Goal: Transaction & Acquisition: Purchase product/service

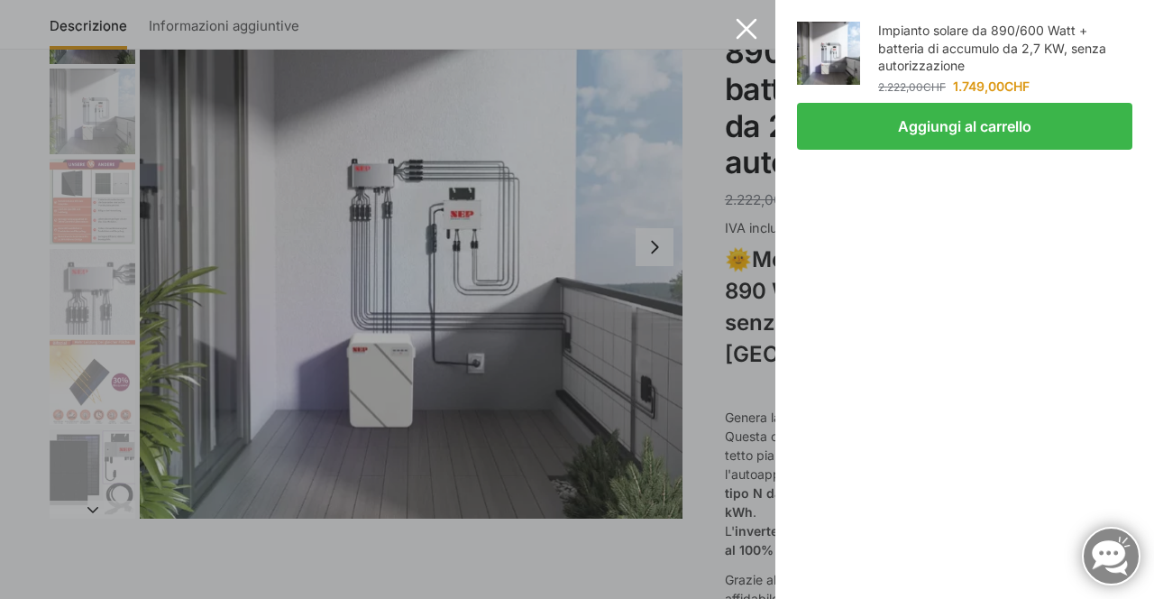
scroll to position [153, 0]
click at [951, 147] on button "Aggiungi al carrello" at bounding box center [964, 126] width 335 height 47
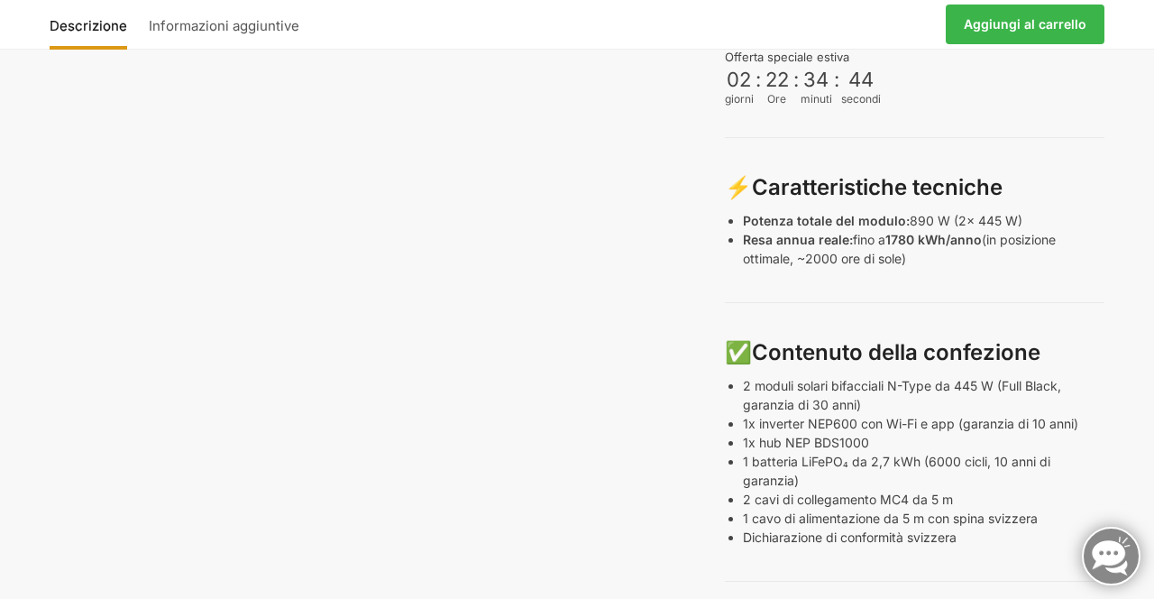
scroll to position [868, 0]
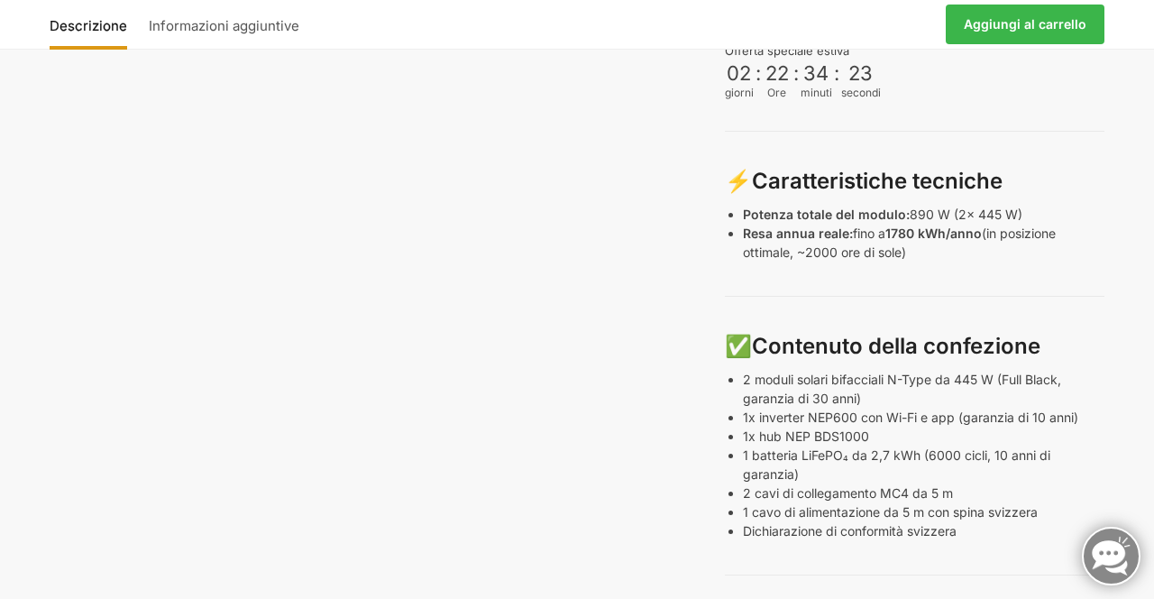
click at [1133, 539] on div "Descrizione Informazioni aggiuntive 2.222,00 CHF Il prezzo originale era: 2.222…" at bounding box center [577, 312] width 1130 height 1960
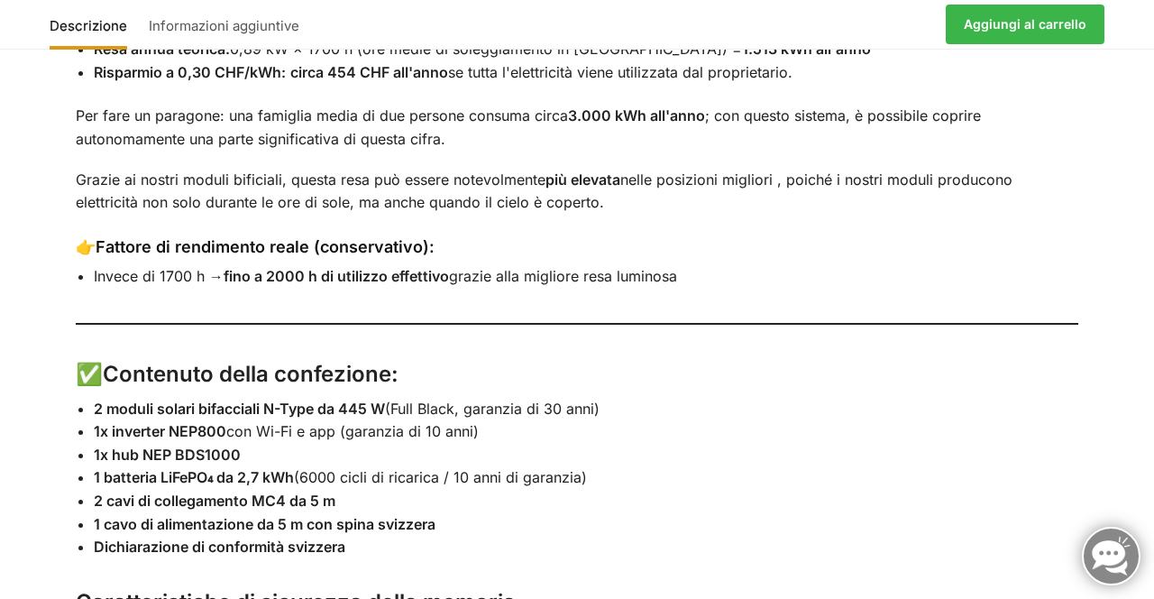
scroll to position [2633, 0]
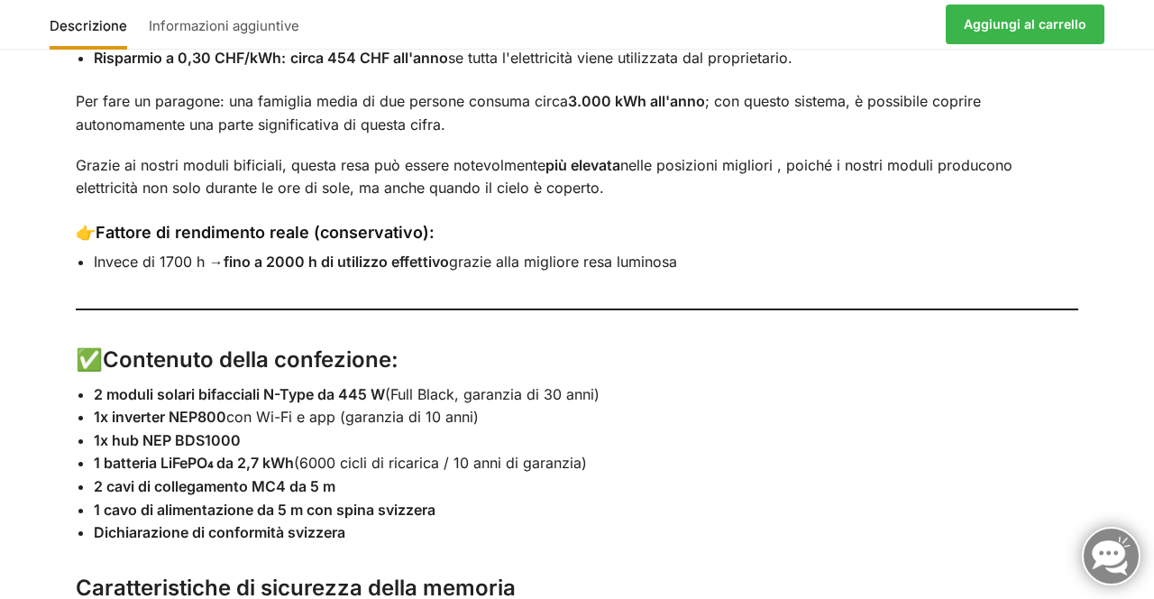
click at [1144, 446] on div "Descrizione Informazioni aggiuntive 🌞 Mega centrale elettrica plug-in – 890 wat…" at bounding box center [577, 428] width 1154 height 1716
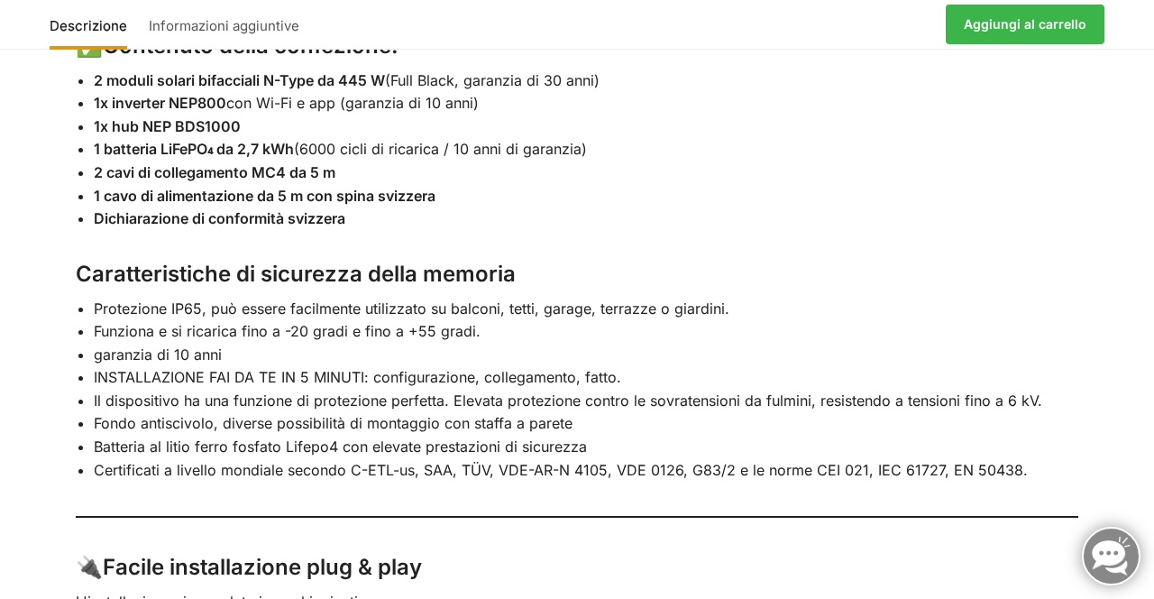
scroll to position [2950, 0]
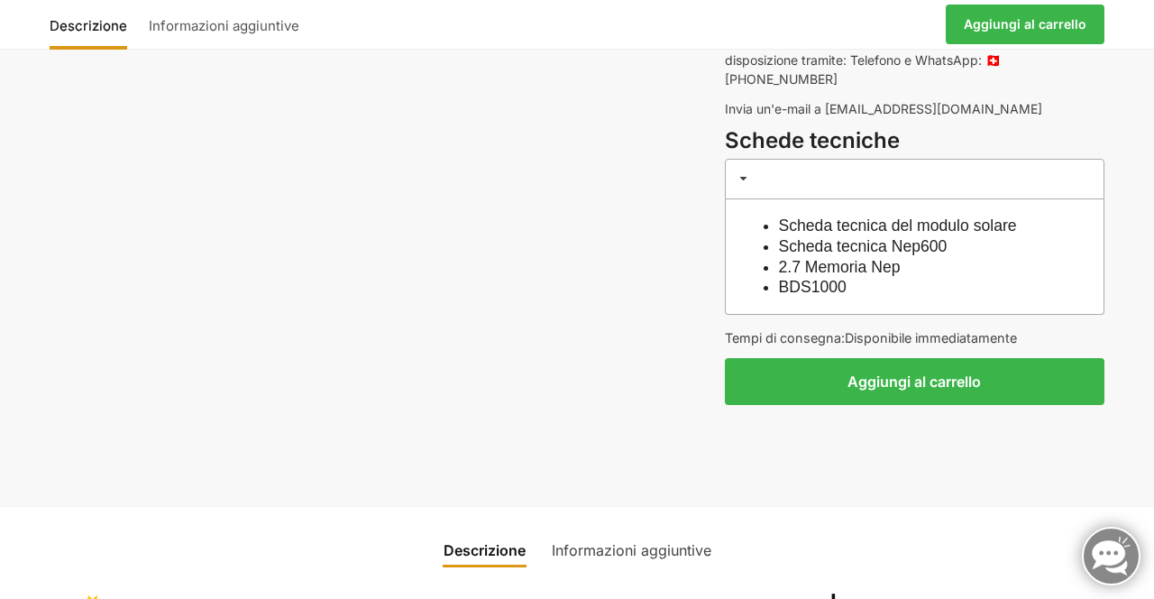
scroll to position [1672, 0]
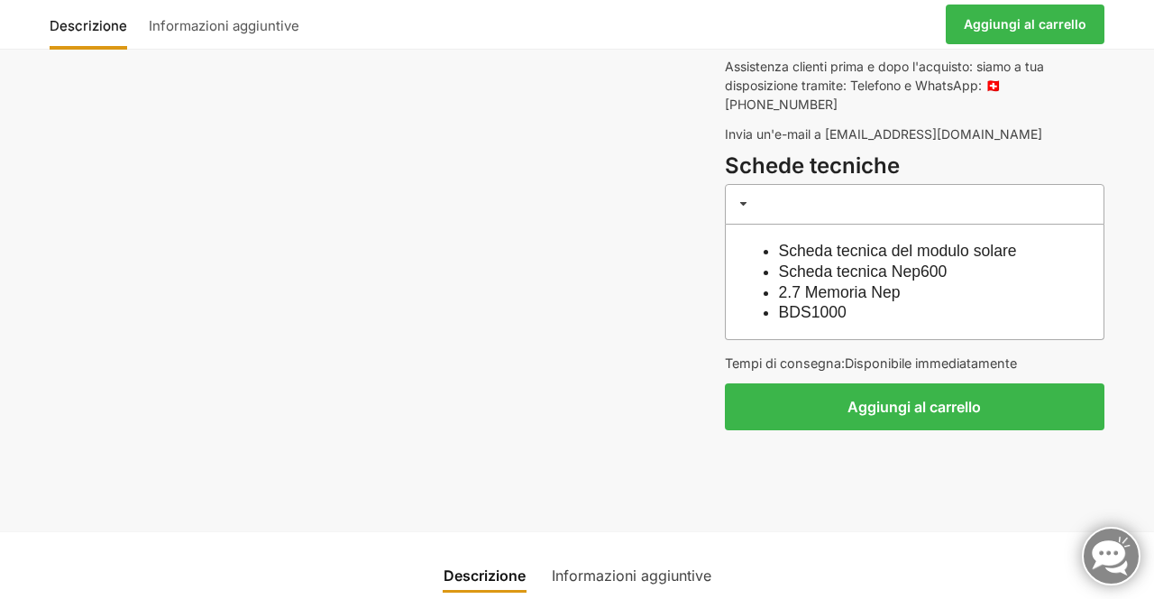
click at [945, 383] on button "Aggiungi al carrello" at bounding box center [915, 406] width 380 height 47
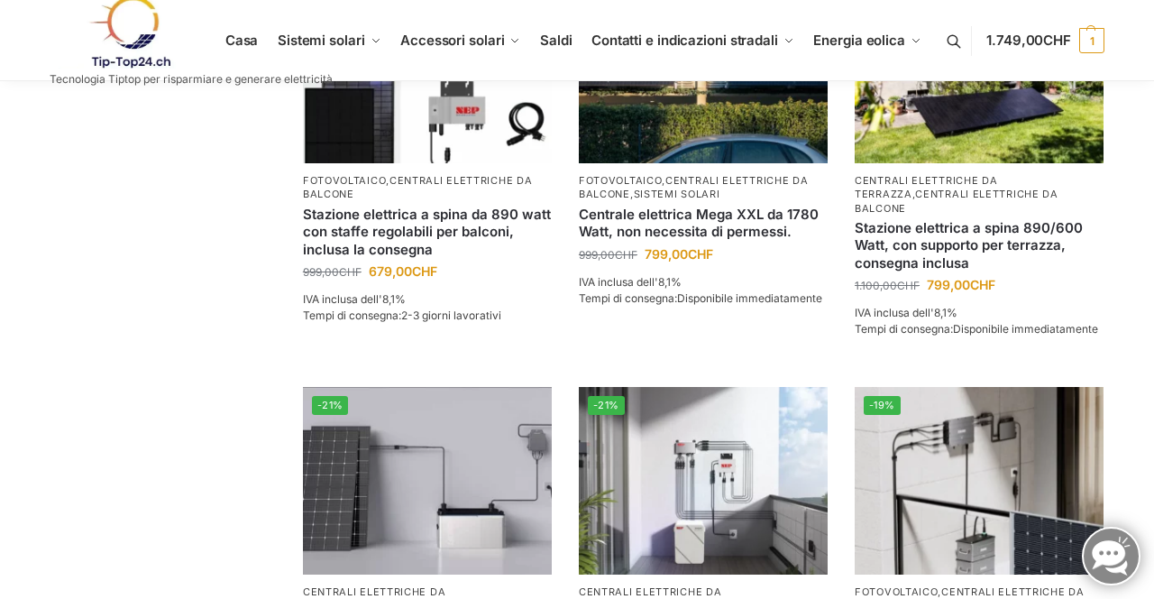
scroll to position [1314, 0]
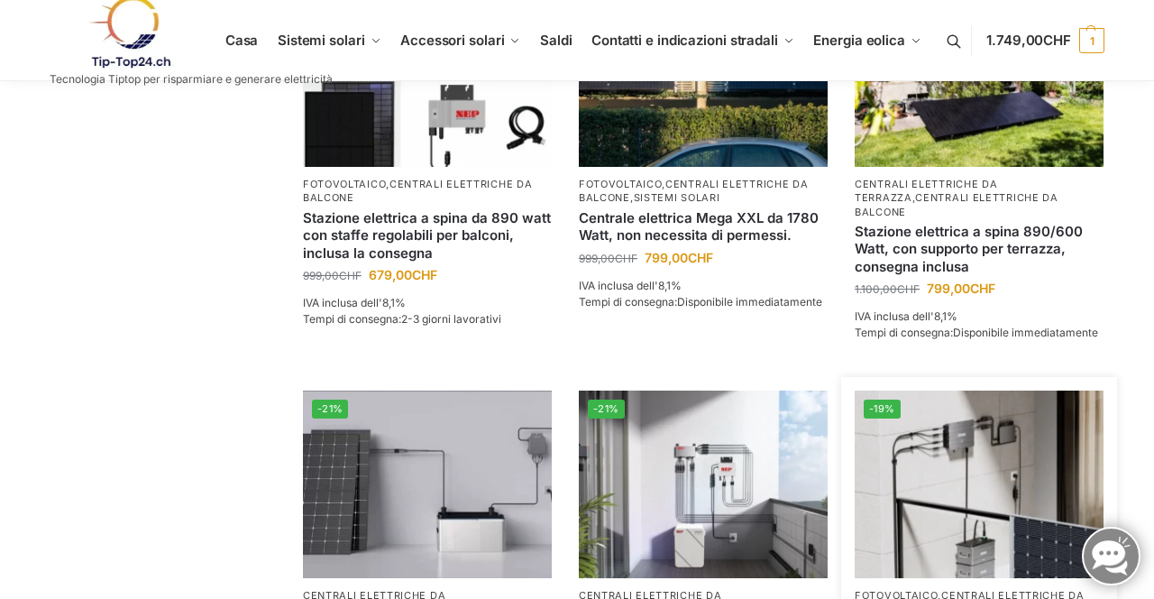
click at [1095, 414] on img at bounding box center [979, 483] width 249 height 187
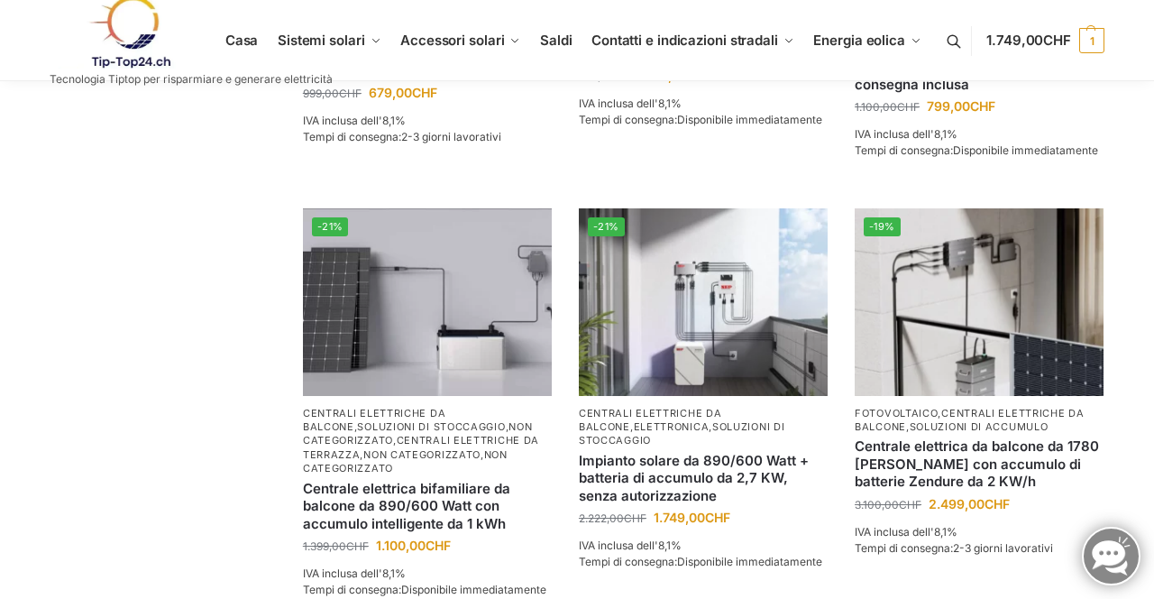
scroll to position [1499, 0]
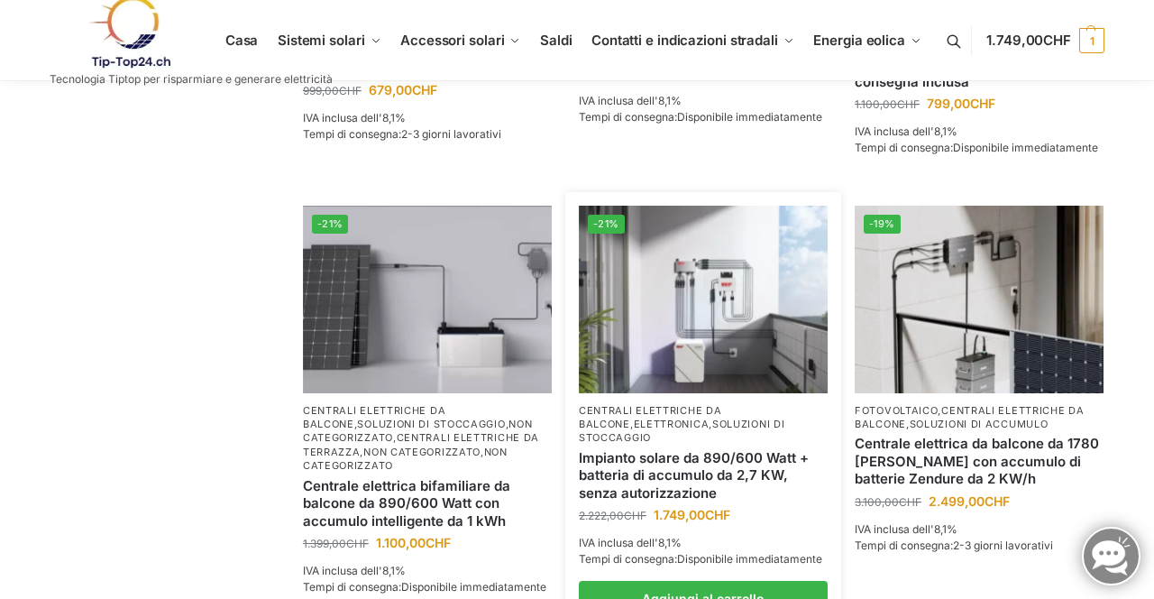
click at [716, 343] on img at bounding box center [703, 299] width 249 height 187
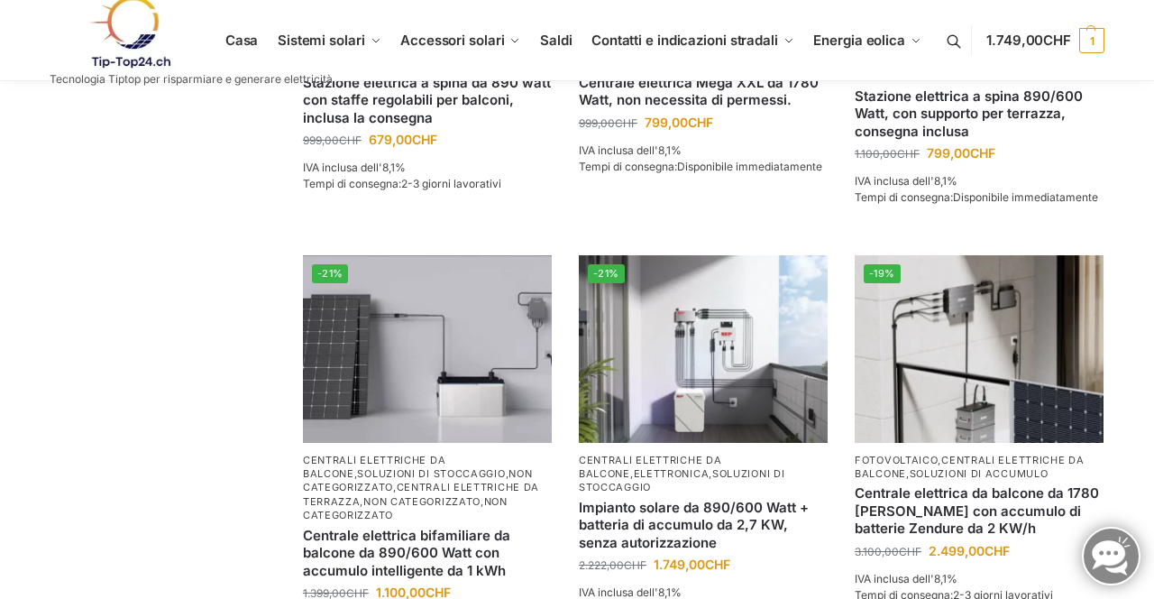
scroll to position [1451, 0]
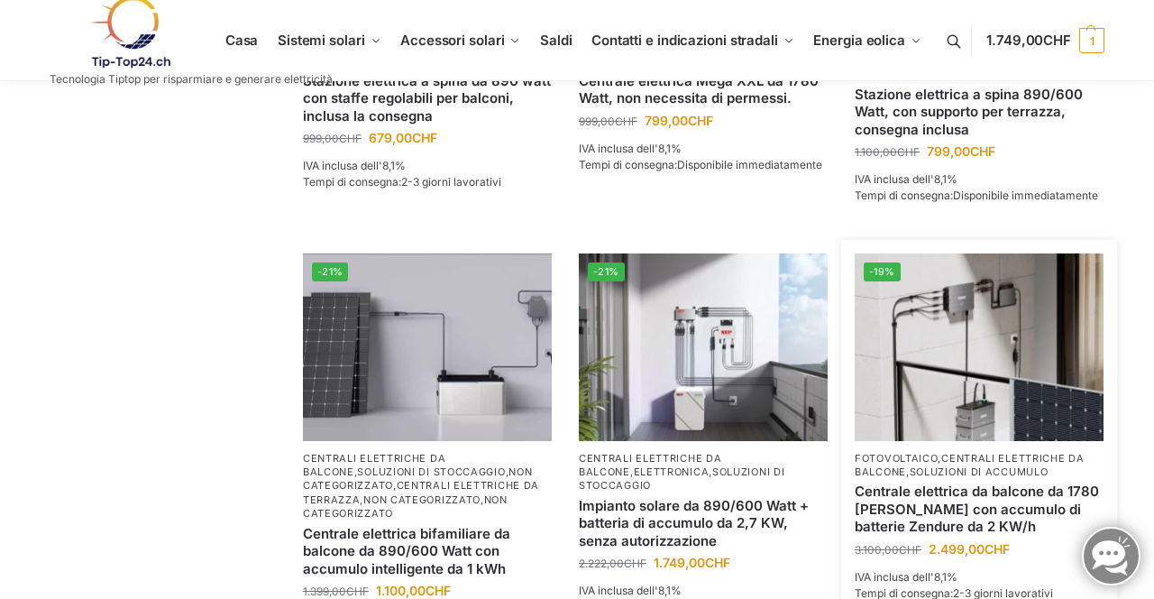
click at [997, 371] on img at bounding box center [979, 346] width 249 height 187
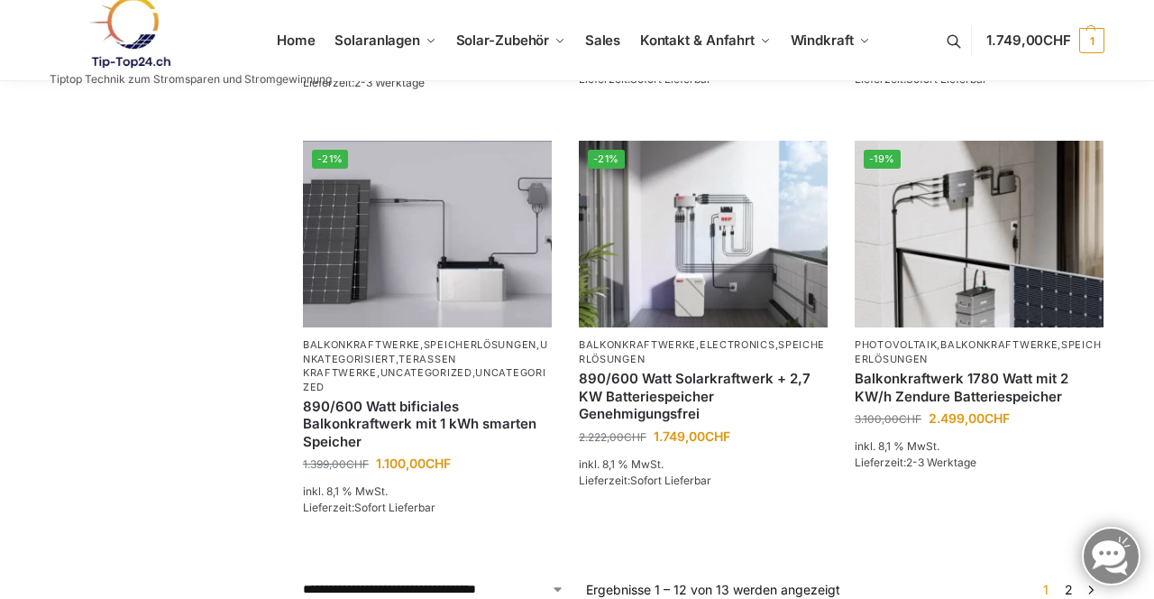
scroll to position [1540, 0]
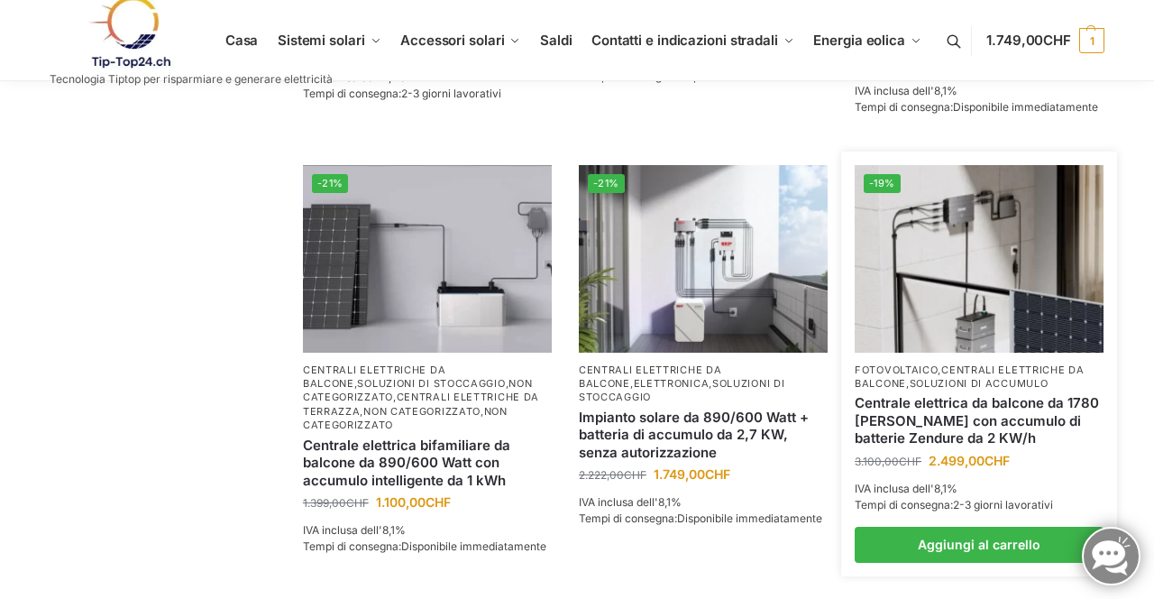
click at [1013, 318] on img at bounding box center [979, 258] width 249 height 187
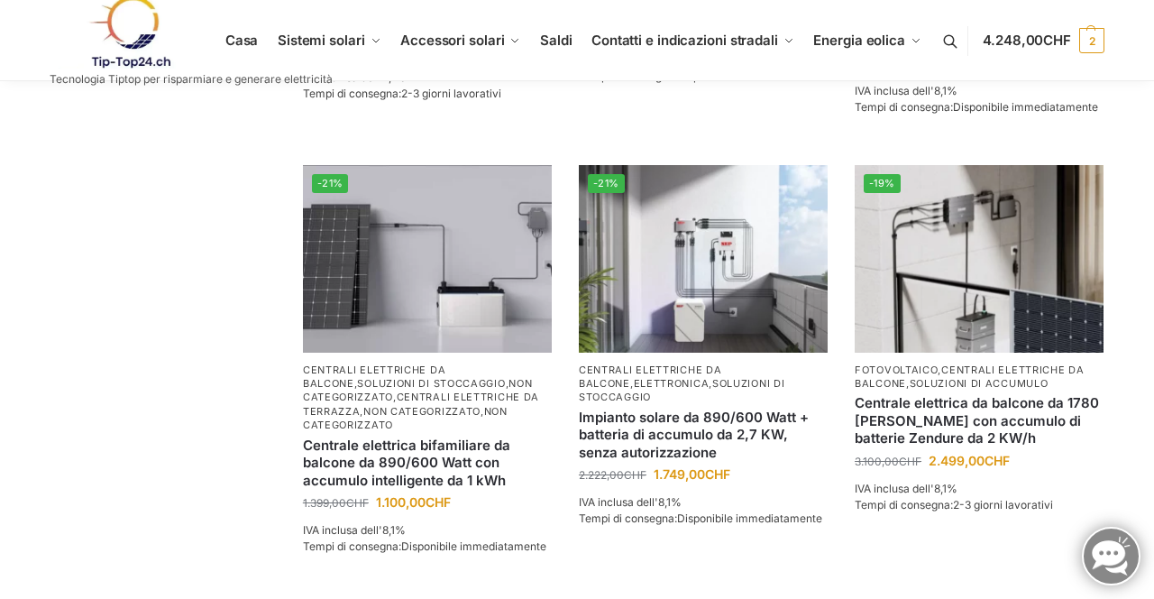
click at [977, 348] on li "-19% Fotovoltaico , centrali elettriche da balcone , soluzioni di accumulo Cent…" at bounding box center [979, 363] width 276 height 397
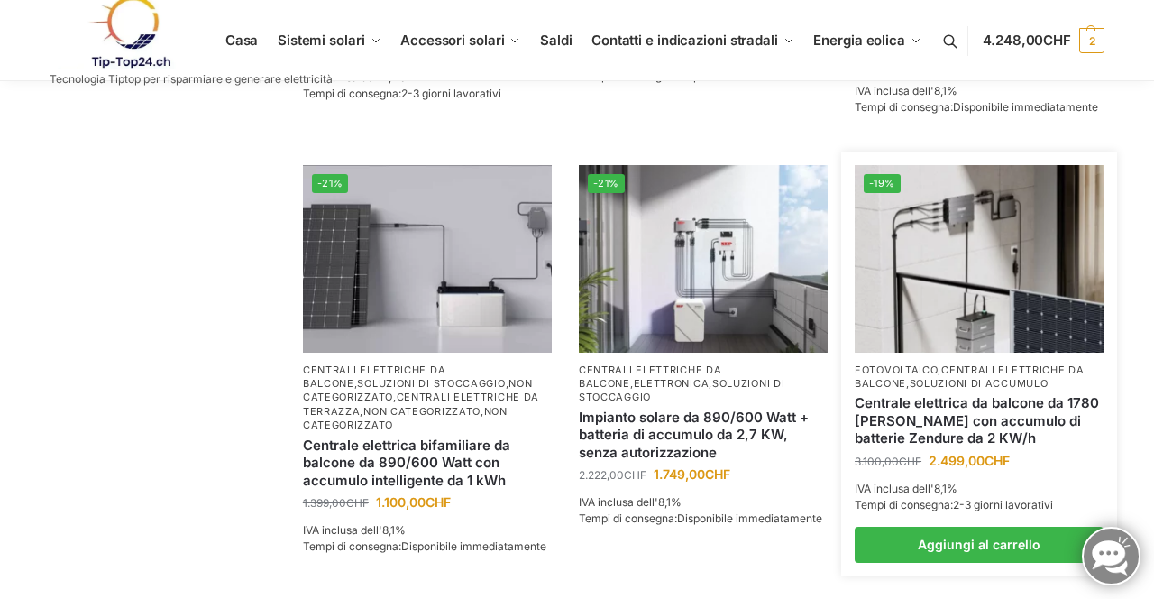
click at [1027, 274] on img at bounding box center [979, 258] width 249 height 187
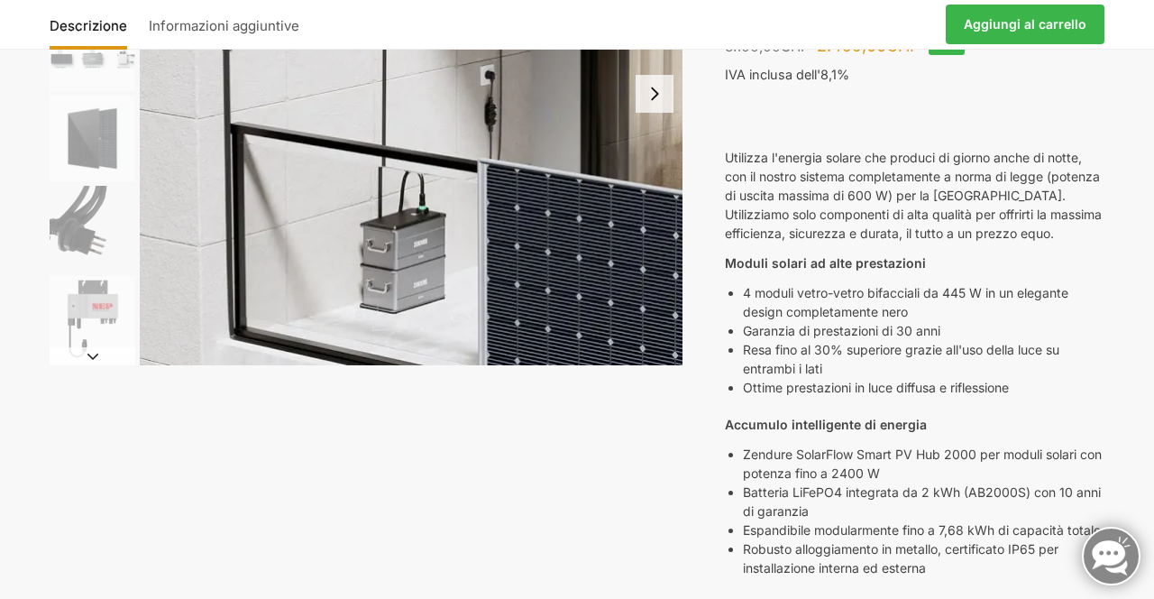
scroll to position [298, 0]
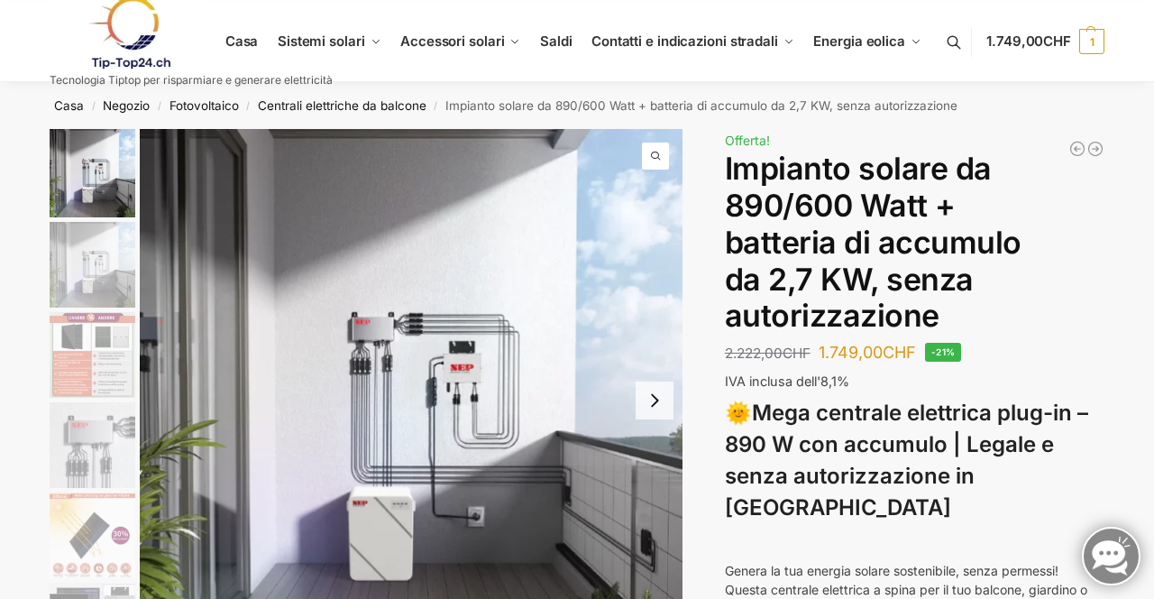
scroll to position [363, 0]
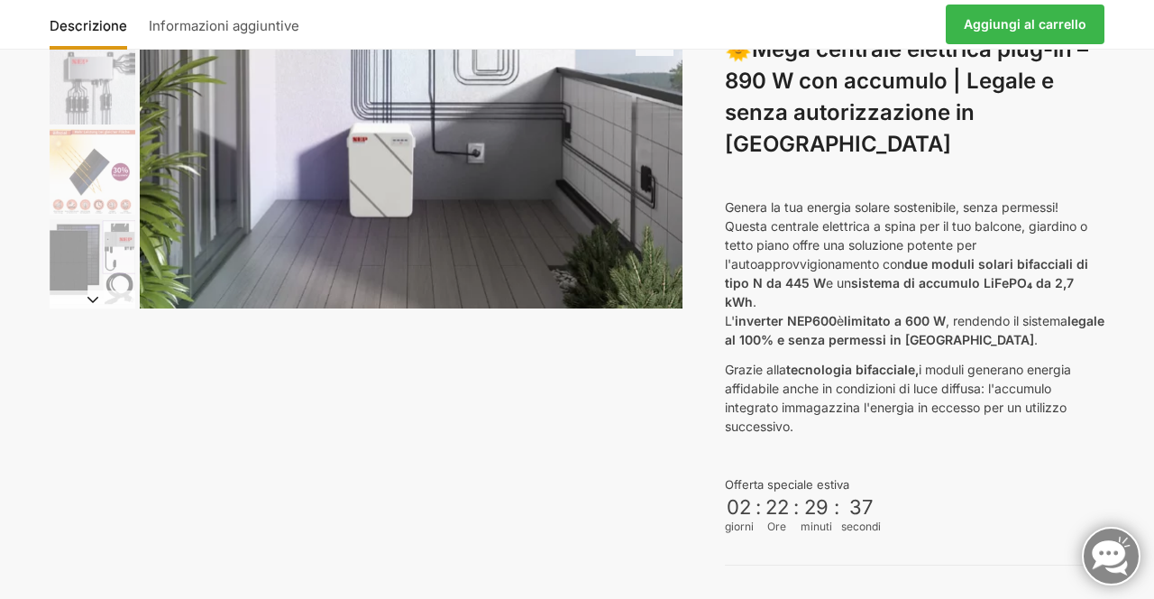
click at [1020, 32] on link "Aggiungi al carrello" at bounding box center [1025, 25] width 159 height 40
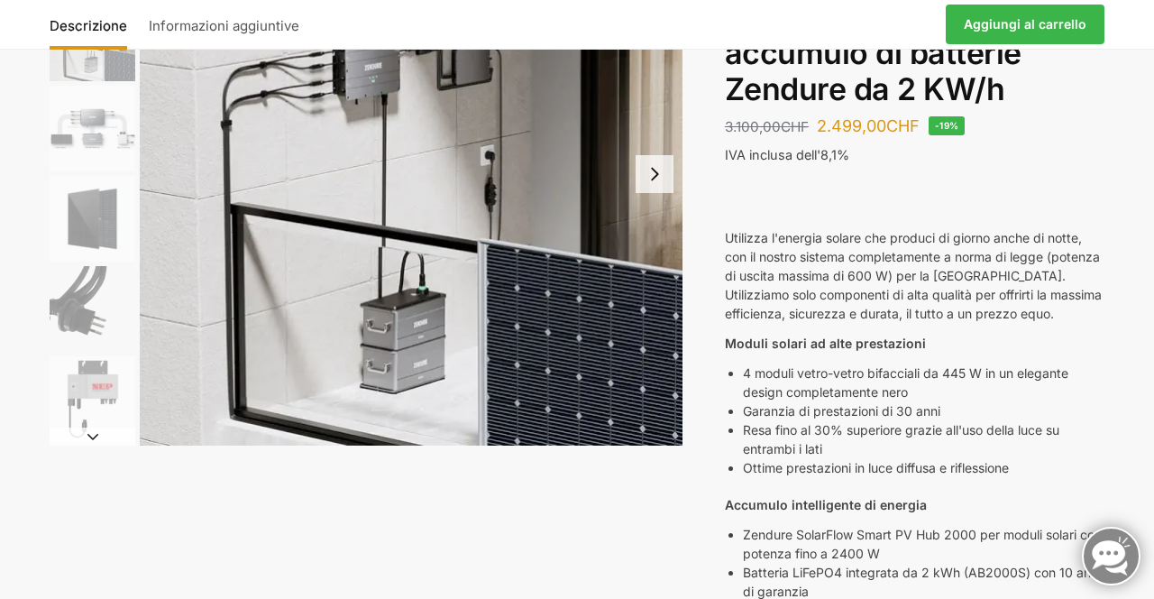
scroll to position [243, 0]
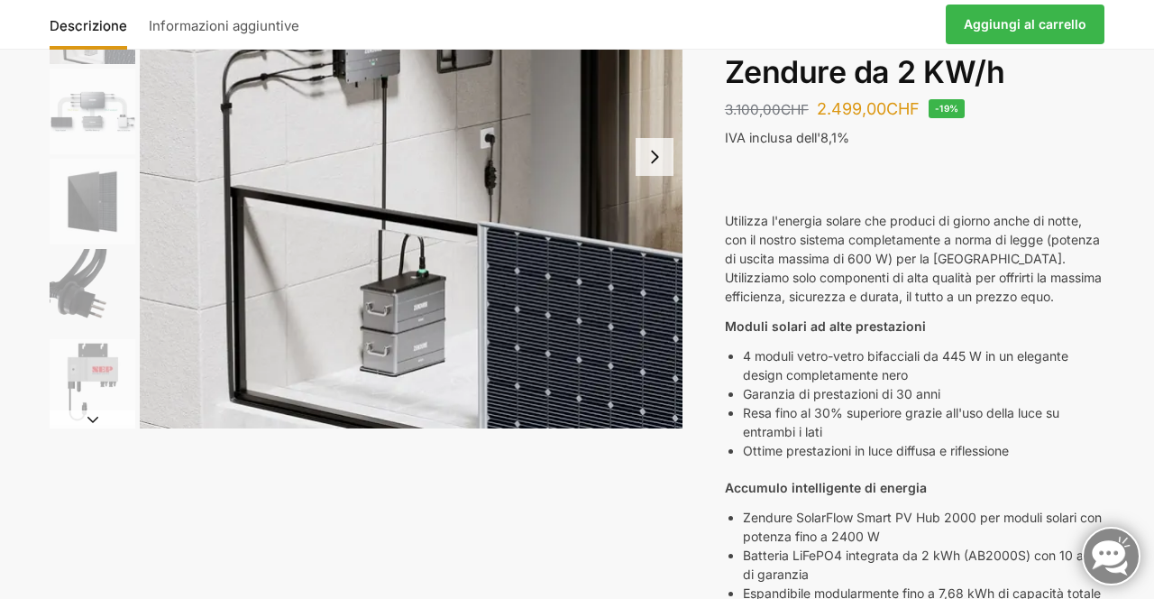
click at [1037, 27] on font "Aggiungi al carrello" at bounding box center [1025, 23] width 123 height 15
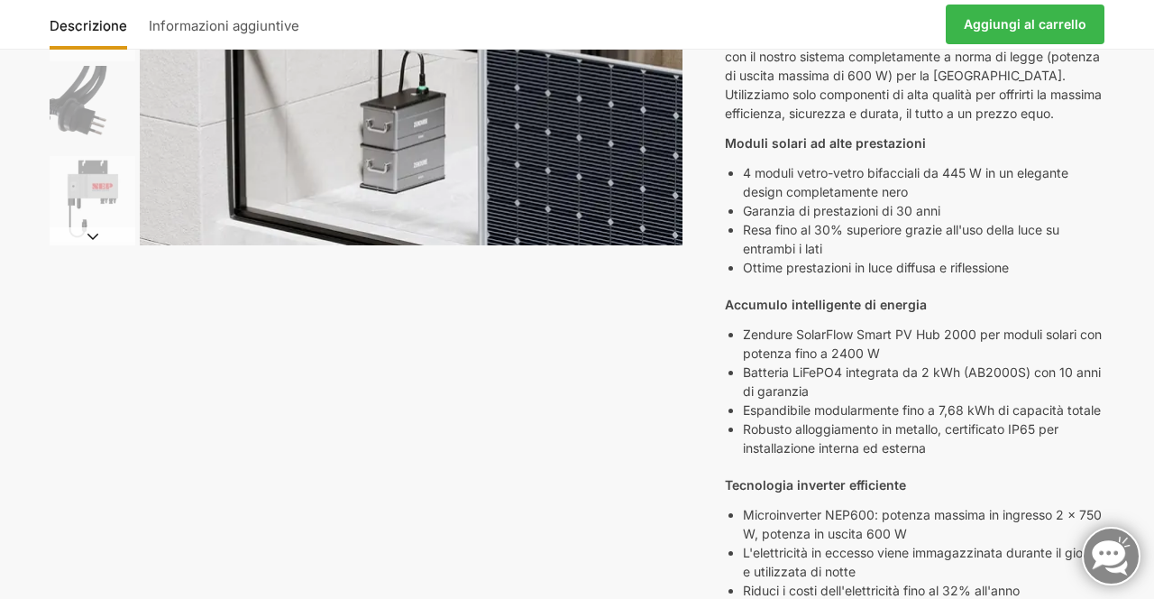
scroll to position [429, 0]
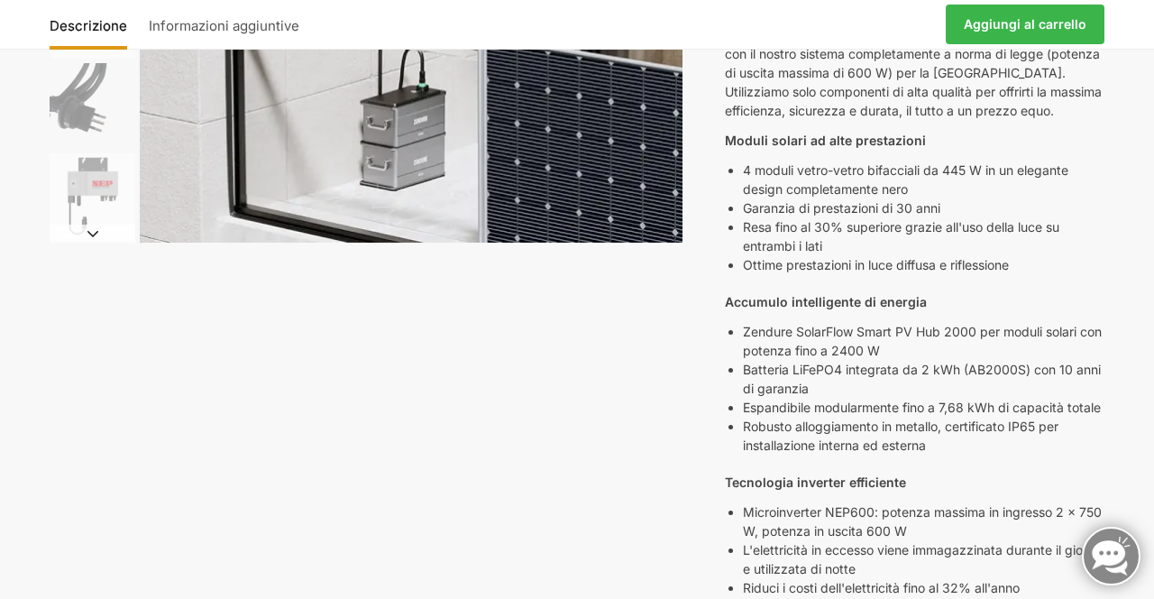
click at [1132, 498] on div "Descrizione Informazioni aggiuntive 3.100,00 CHF Il prezzo originale era: 3.100…" at bounding box center [577, 572] width 1130 height 1744
click at [1117, 288] on div "Descrizione Informazioni aggiuntive 3.100,00 CHF Il prezzo originale era: 3.100…" at bounding box center [577, 572] width 1130 height 1744
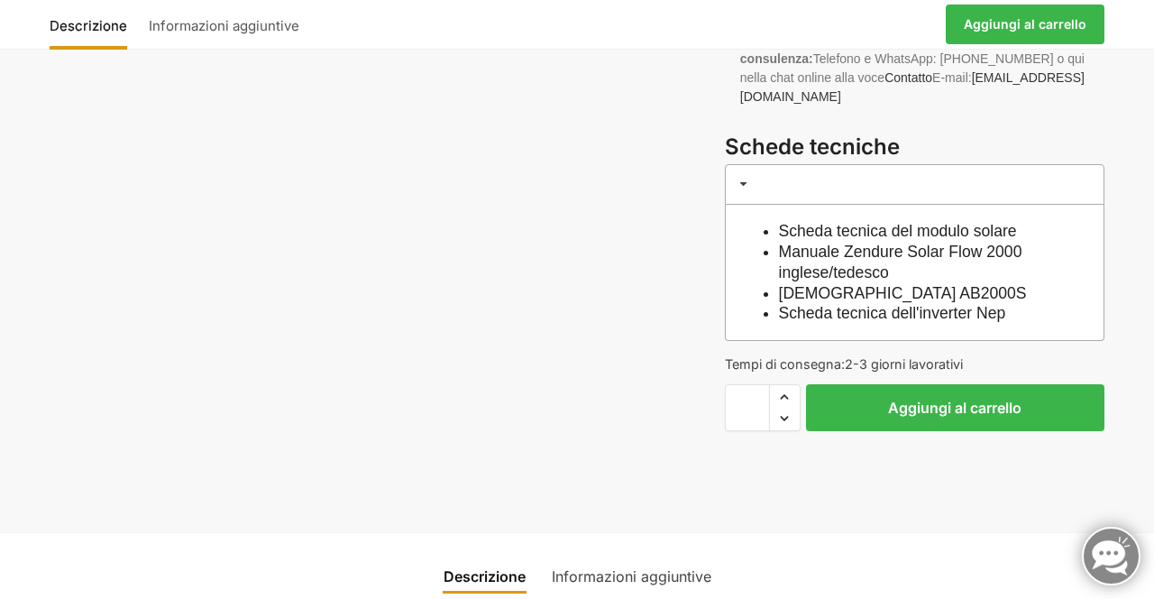
scroll to position [1386, 0]
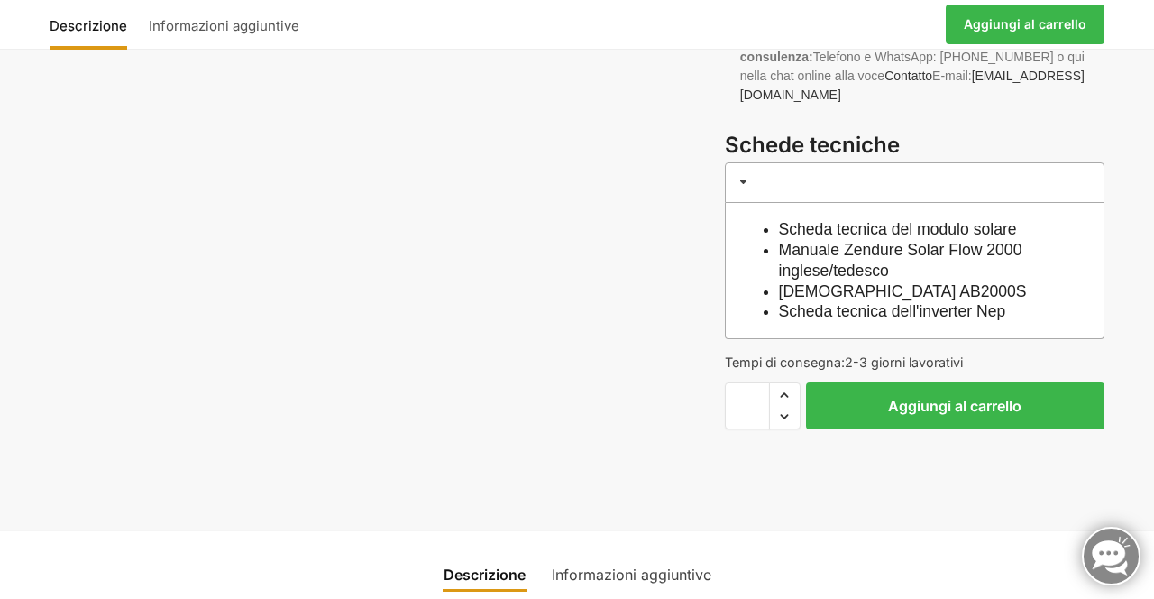
click at [1040, 398] on button "Aggiungi al carrello" at bounding box center [955, 405] width 298 height 47
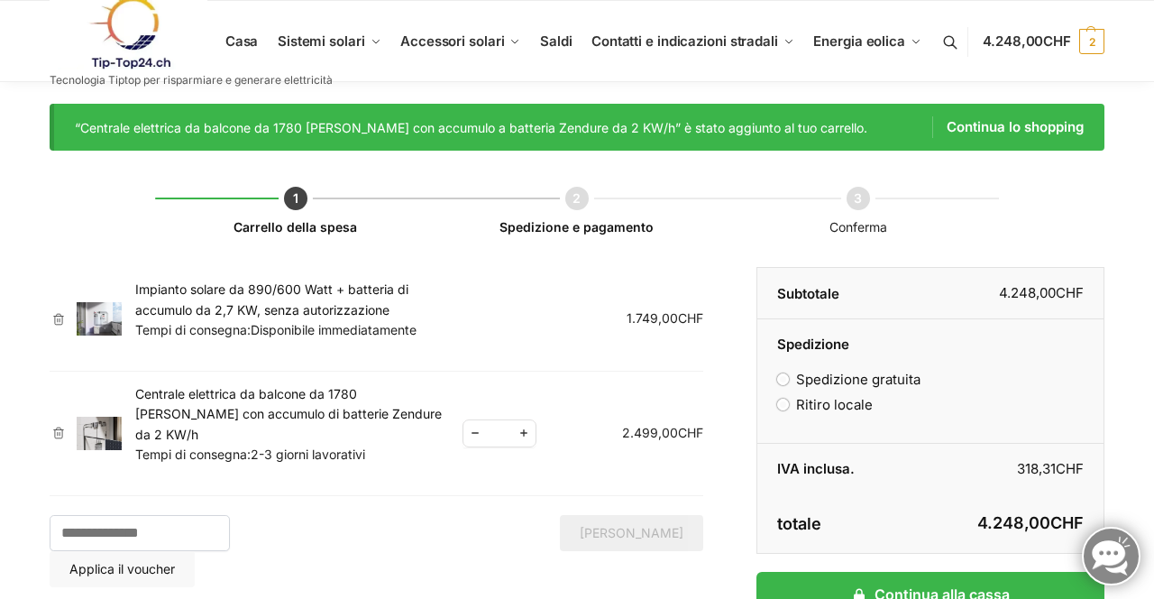
click at [1120, 224] on div "Carrello della spesa Carrello della spesa Spedizione e pagamento Conferma Rimuo…" at bounding box center [577, 418] width 1130 height 534
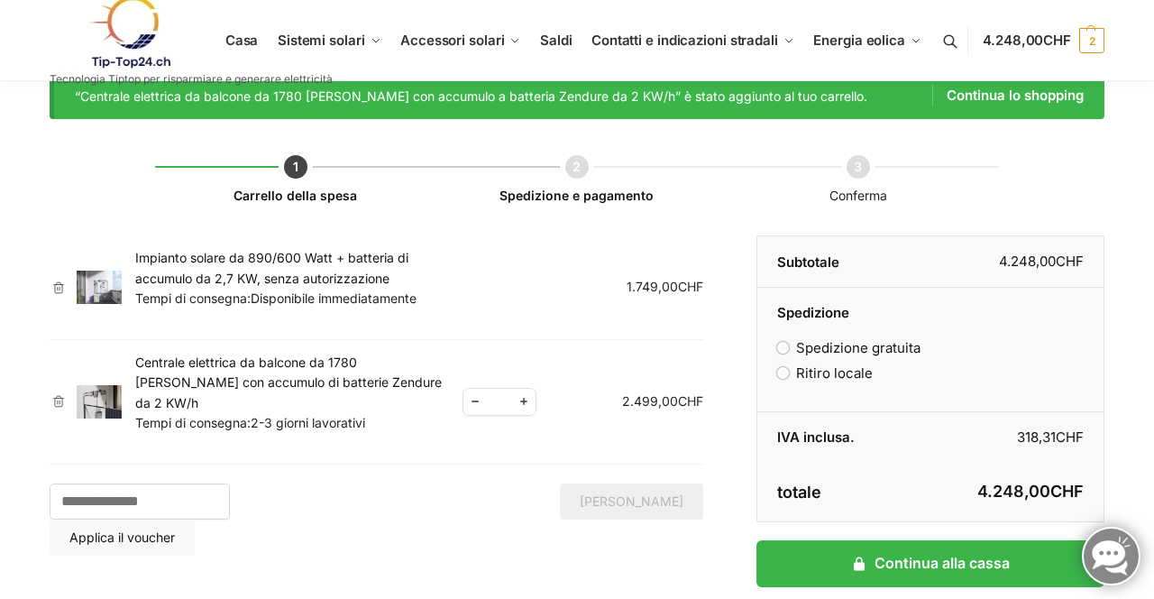
scroll to position [58, 0]
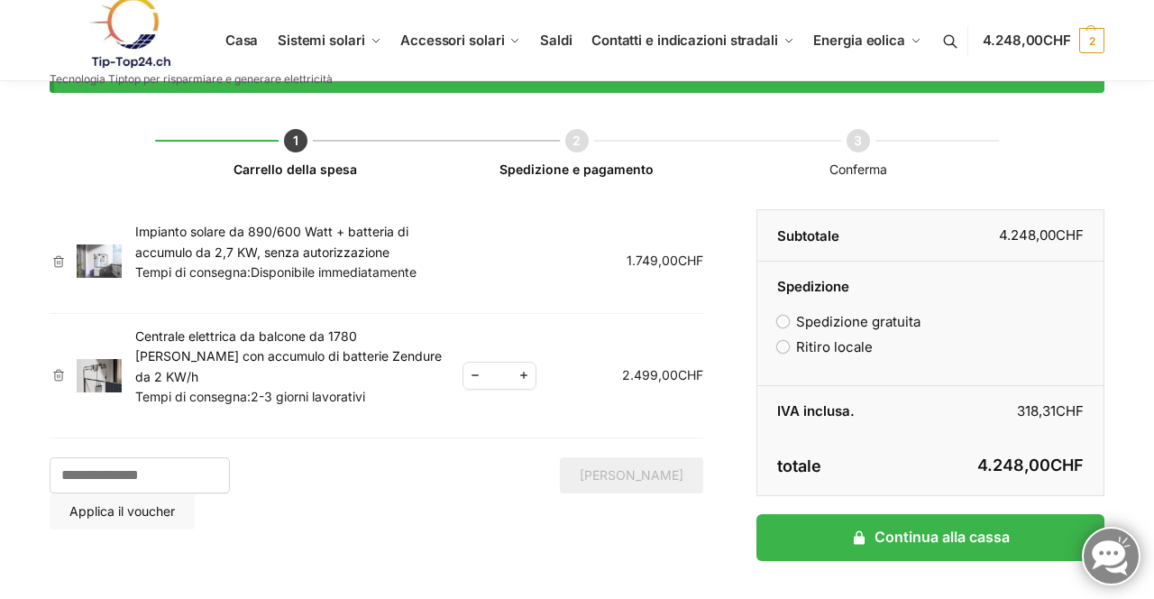
click at [1150, 326] on div "Casa / Carrello della spesa “Centrale elettrica da balcone da 1780 watt con acc…" at bounding box center [577, 358] width 1154 height 624
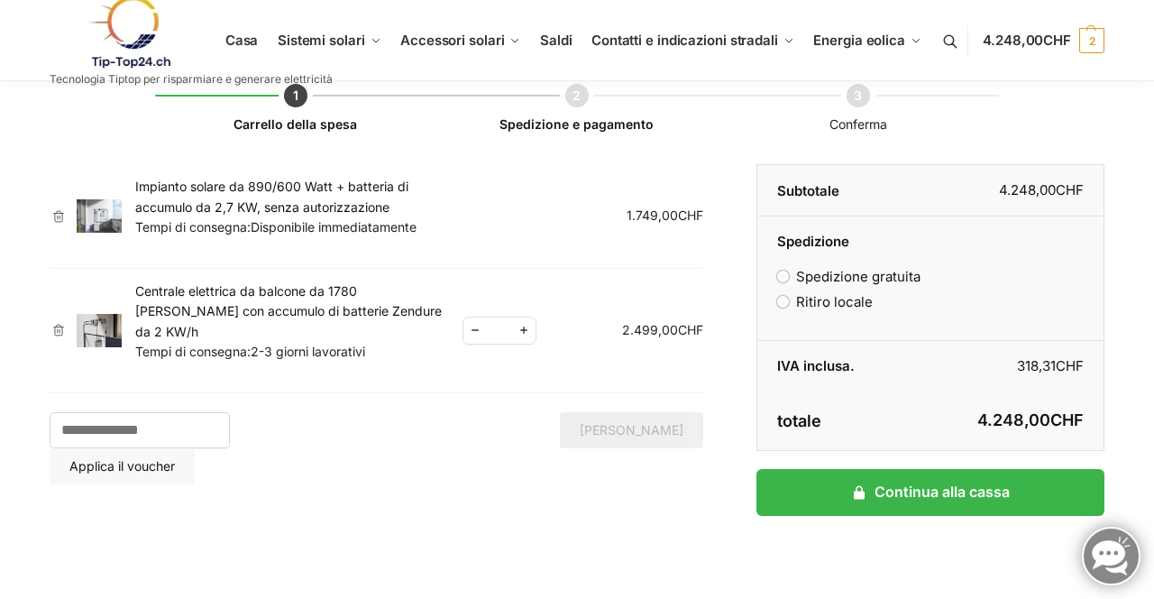
scroll to position [115, 0]
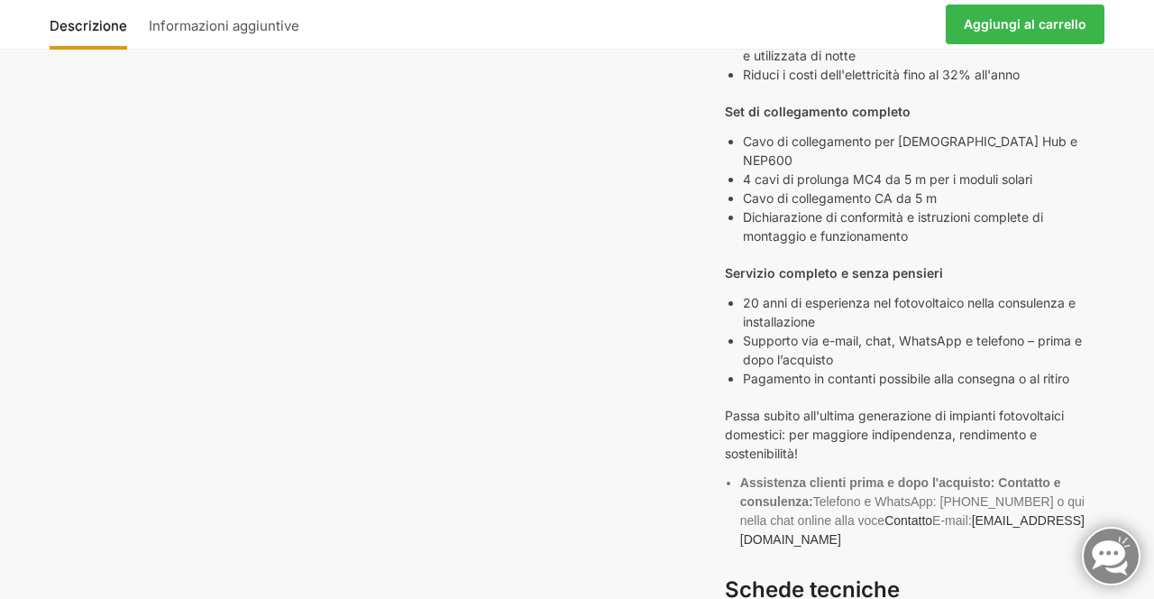
scroll to position [941, 0]
click at [1031, 39] on link "Aggiungi al carrello" at bounding box center [1025, 25] width 159 height 40
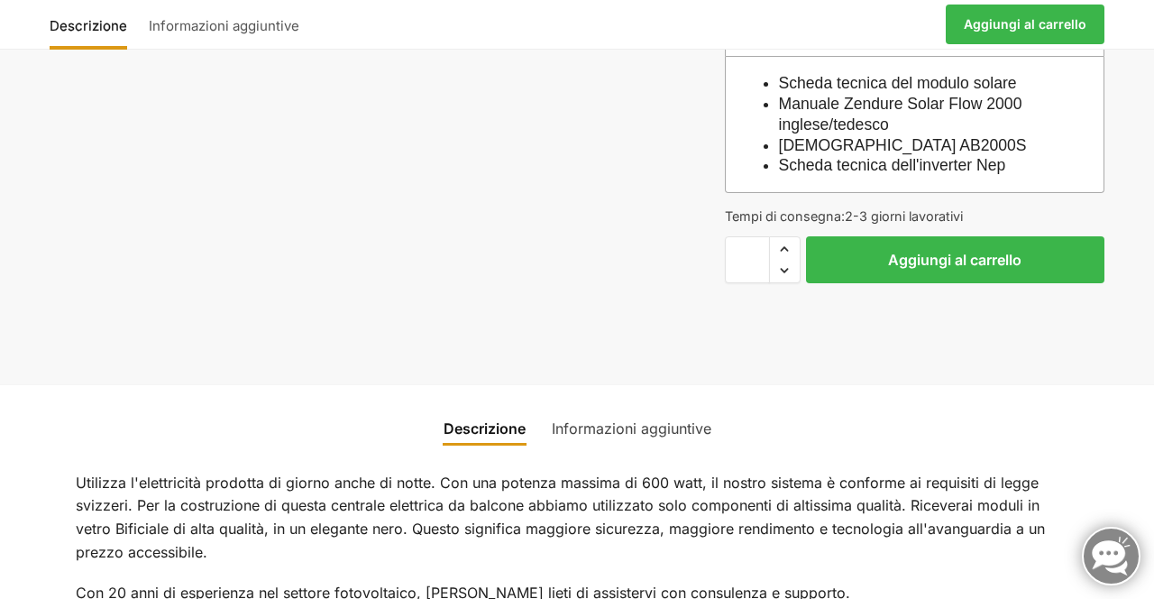
scroll to position [1539, 0]
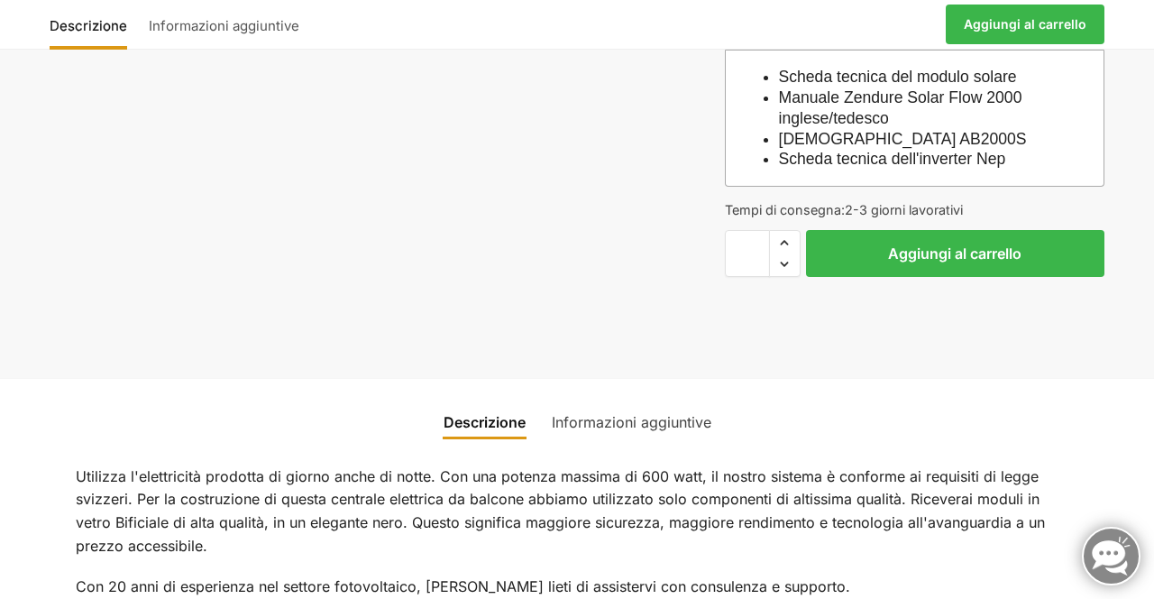
click at [936, 244] on font "Aggiungi al carrello" at bounding box center [954, 253] width 133 height 18
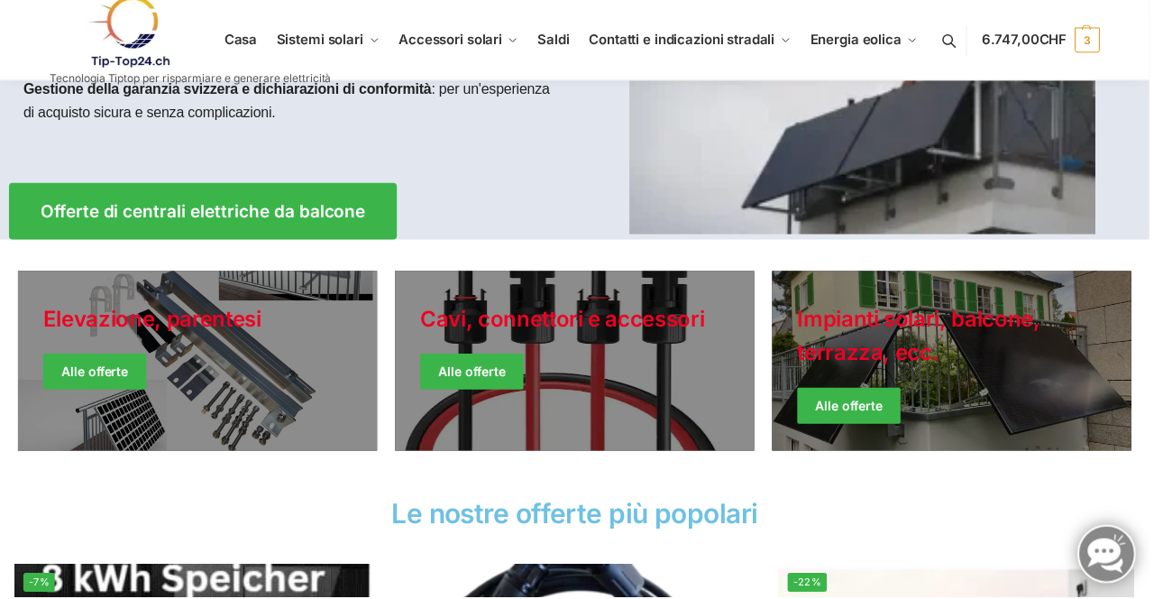
click at [986, 379] on link "Giacche invernali" at bounding box center [955, 362] width 361 height 180
